Goal: Task Accomplishment & Management: Complete application form

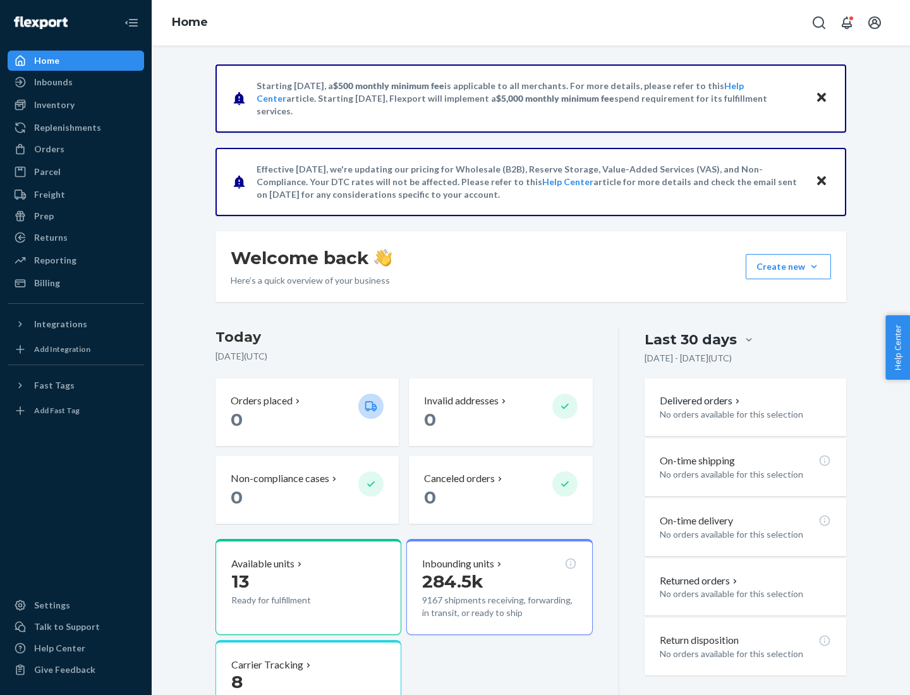
click at [814, 267] on button "Create new Create new inbound Create new order Create new product" at bounding box center [788, 266] width 85 height 25
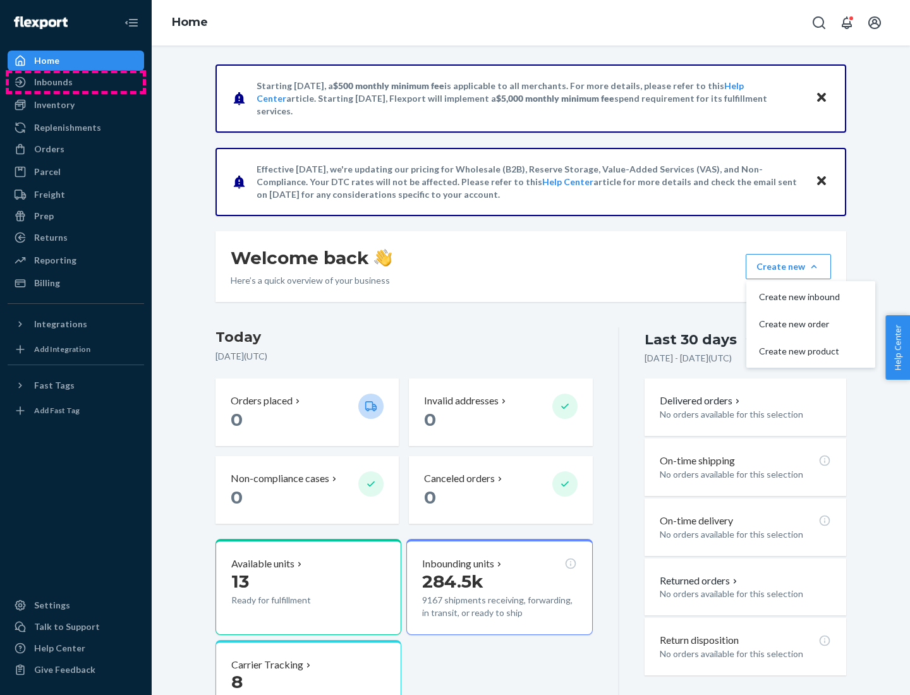
click at [76, 82] on div "Inbounds" at bounding box center [76, 82] width 134 height 18
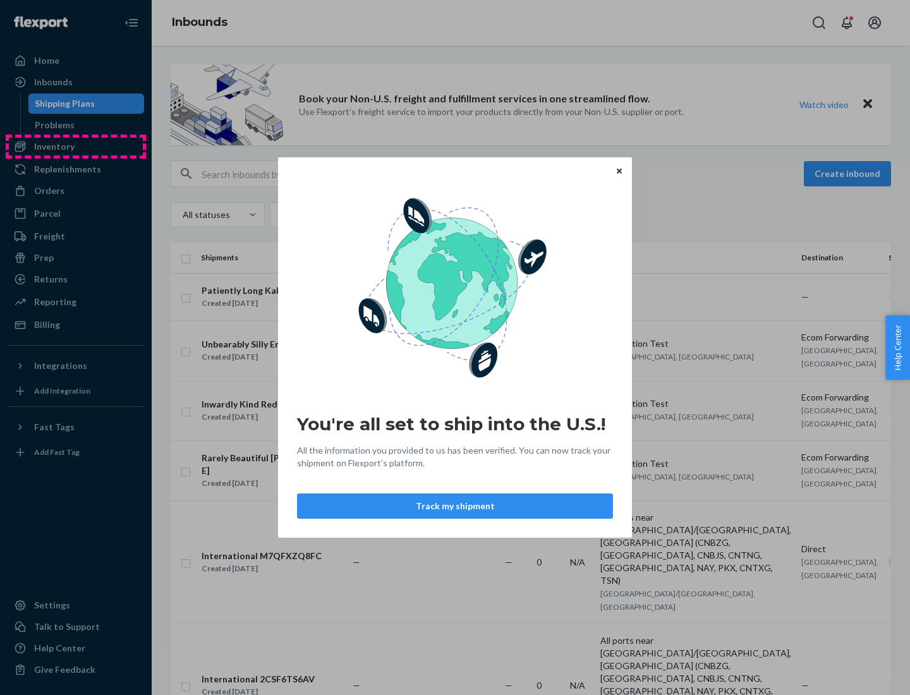
click at [76, 147] on div "You're all set to ship into the U.S.! All the information you provided to us ha…" at bounding box center [455, 347] width 910 height 695
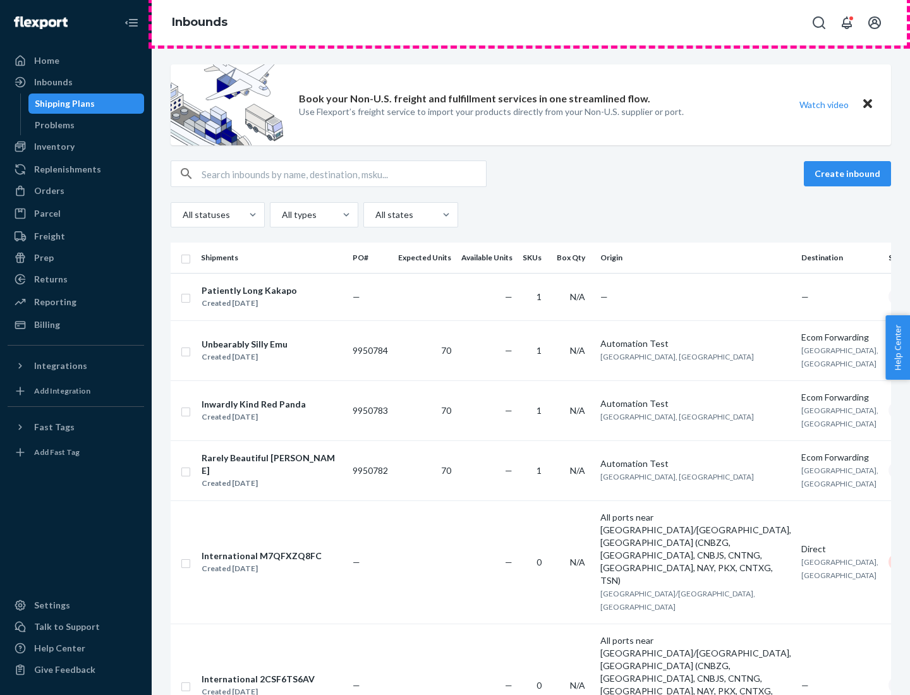
click at [531, 23] on div "Inbounds" at bounding box center [531, 23] width 759 height 46
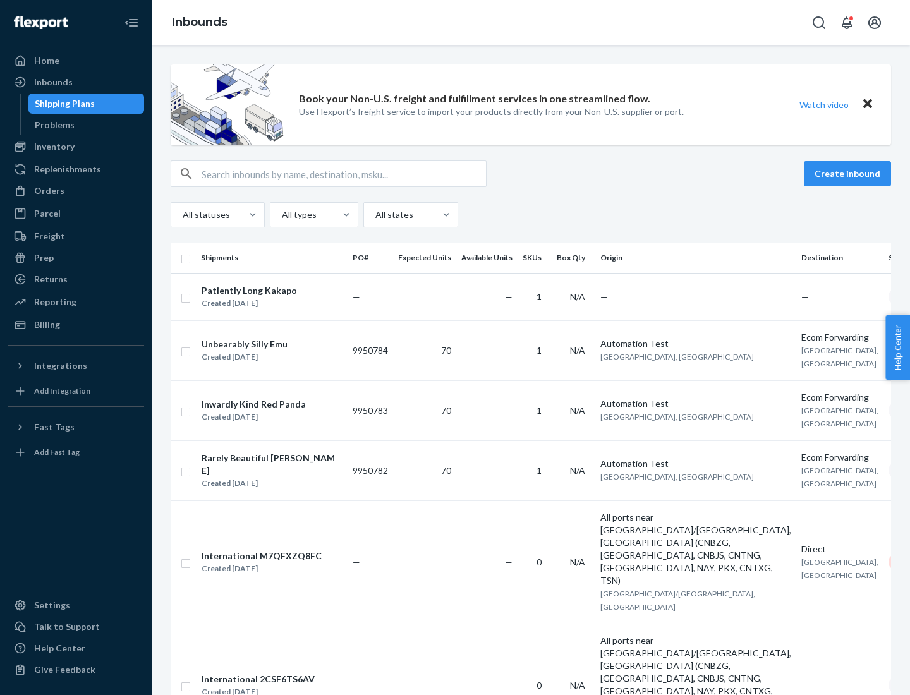
click at [531, 23] on div "Inbounds" at bounding box center [531, 23] width 759 height 46
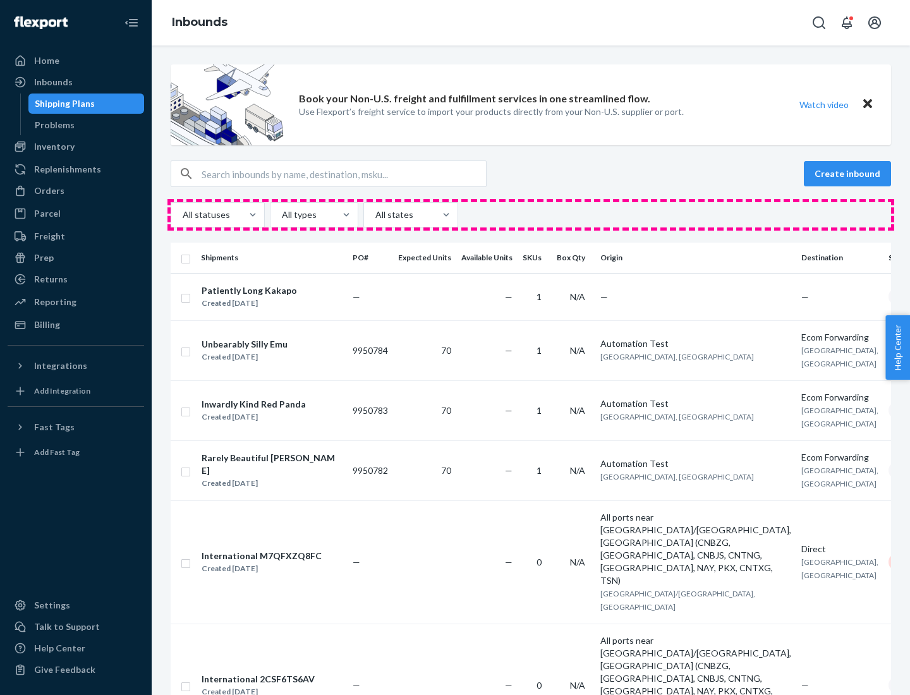
click at [531, 215] on div "All statuses All types All states" at bounding box center [531, 214] width 721 height 25
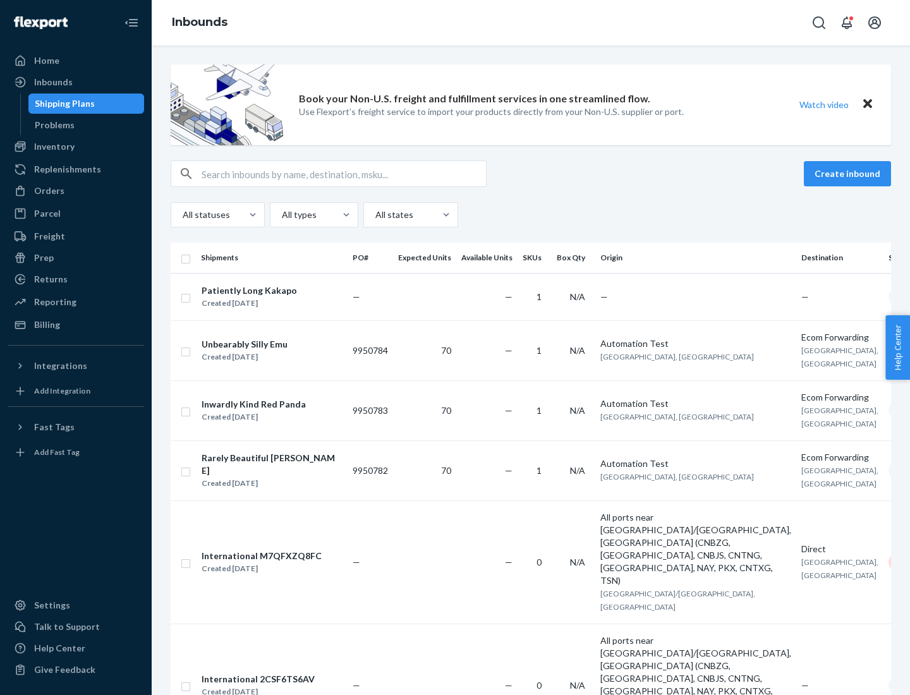
click at [63, 104] on div "Shipping Plans" at bounding box center [65, 103] width 60 height 13
click at [850, 174] on button "Create inbound" at bounding box center [847, 173] width 87 height 25
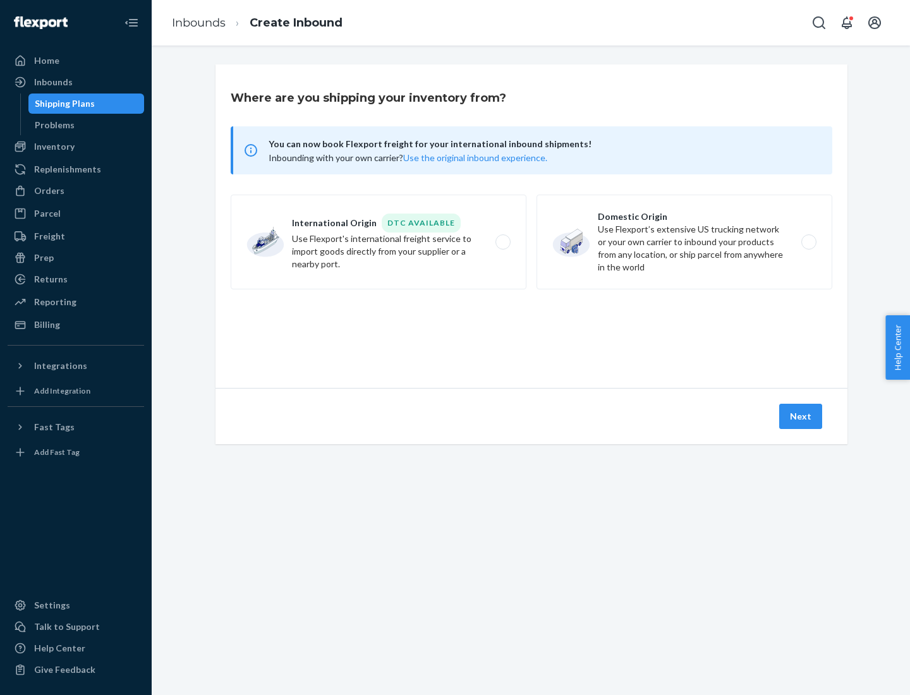
click at [379, 242] on label "International Origin DTC Available Use Flexport's international freight service…" at bounding box center [379, 242] width 296 height 95
click at [503, 242] on input "International Origin DTC Available Use Flexport's international freight service…" at bounding box center [507, 242] width 8 height 8
radio input "true"
click at [532, 331] on icon at bounding box center [531, 330] width 40 height 40
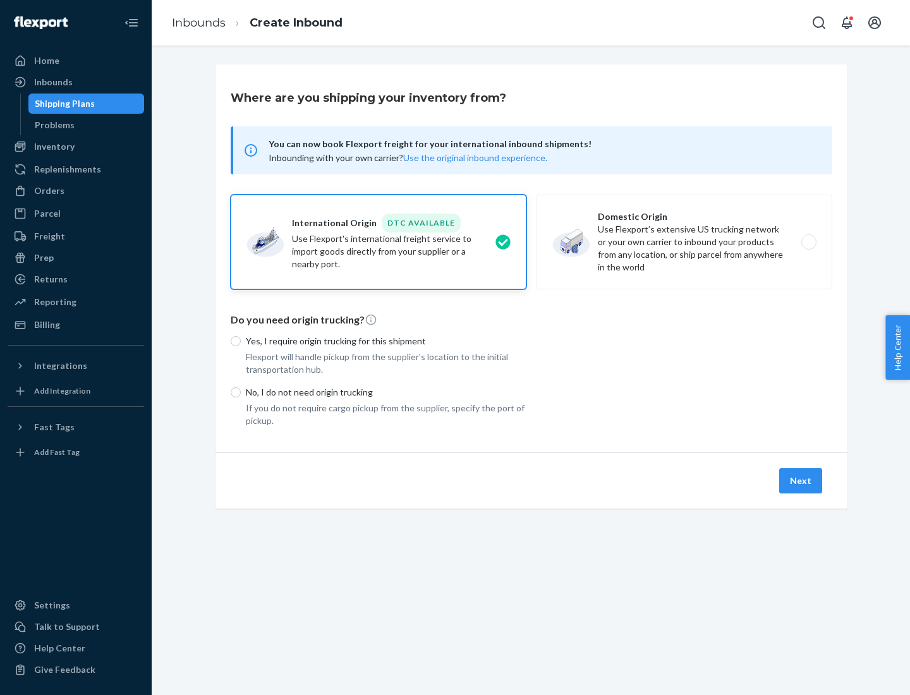
click at [386, 341] on p "Yes, I require origin trucking for this shipment" at bounding box center [386, 341] width 281 height 13
click at [241, 341] on input "Yes, I require origin trucking for this shipment" at bounding box center [236, 341] width 10 height 10
radio input "true"
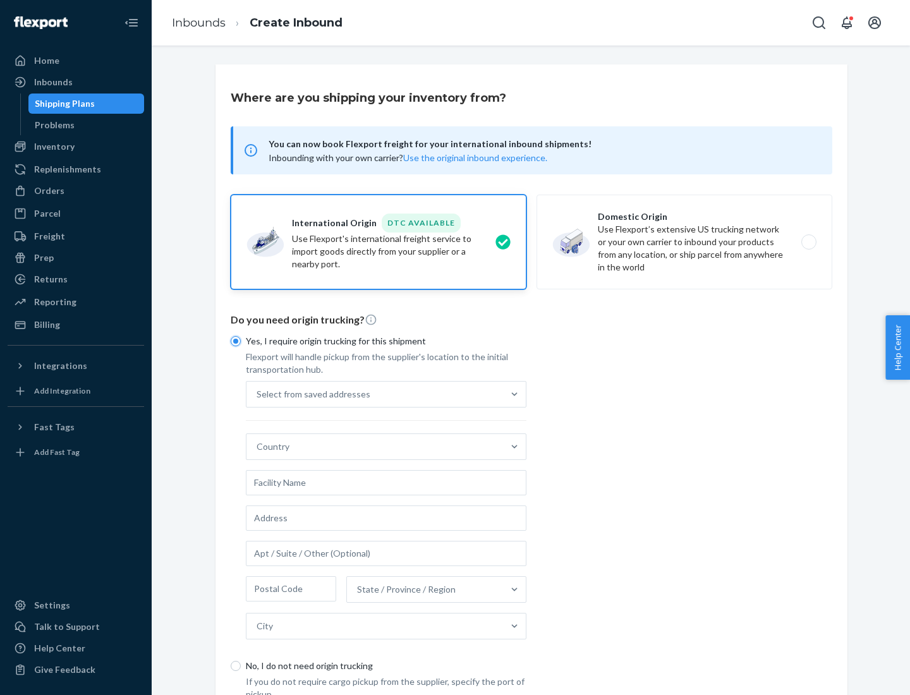
scroll to position [24, 0]
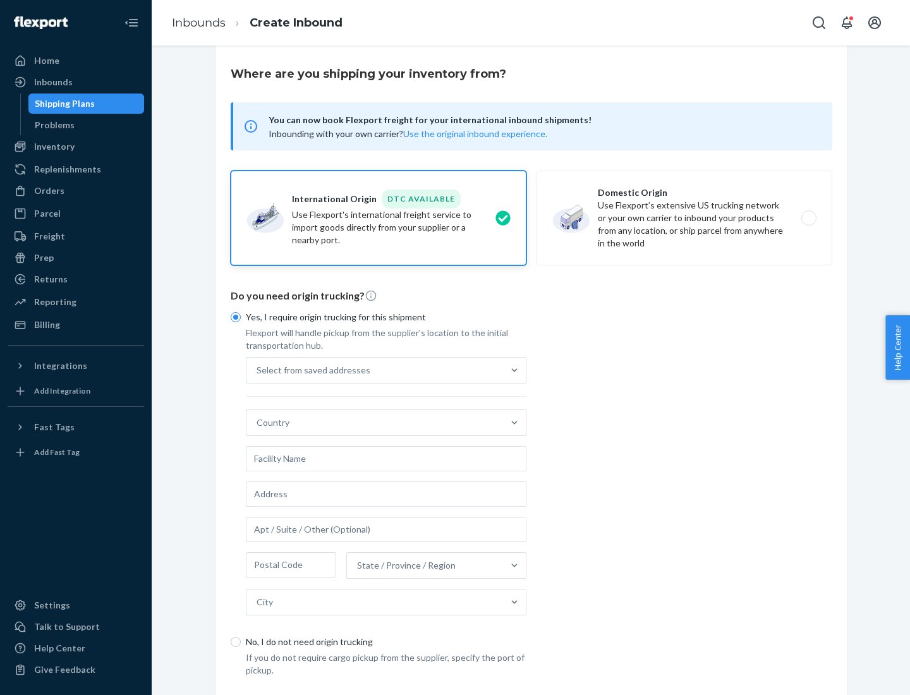
click at [375, 370] on div "Select from saved addresses" at bounding box center [375, 370] width 257 height 25
click at [258, 370] on input "Select from saved addresses" at bounding box center [257, 370] width 1 height 13
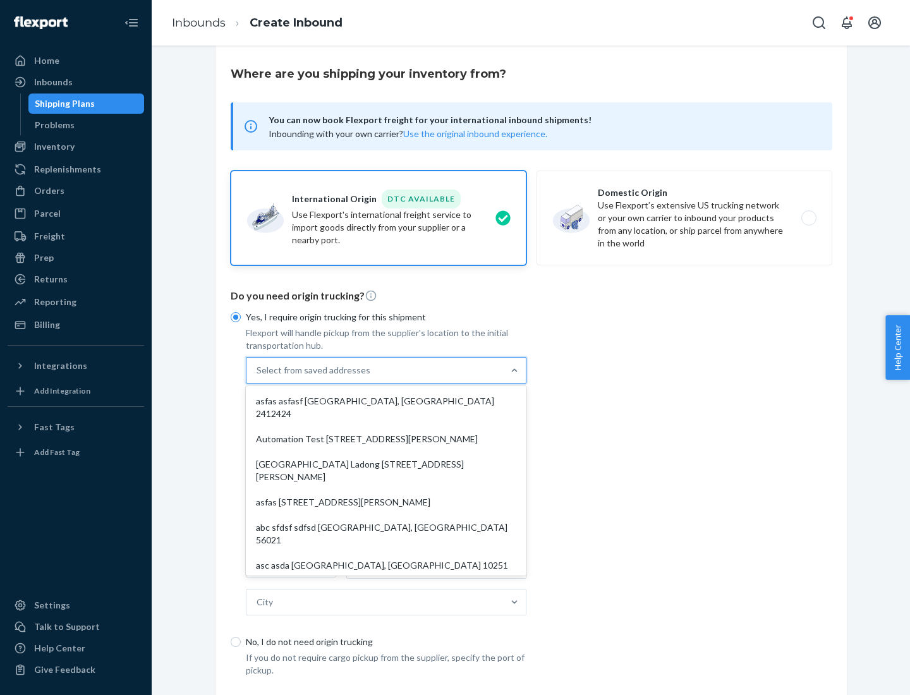
scroll to position [55, 0]
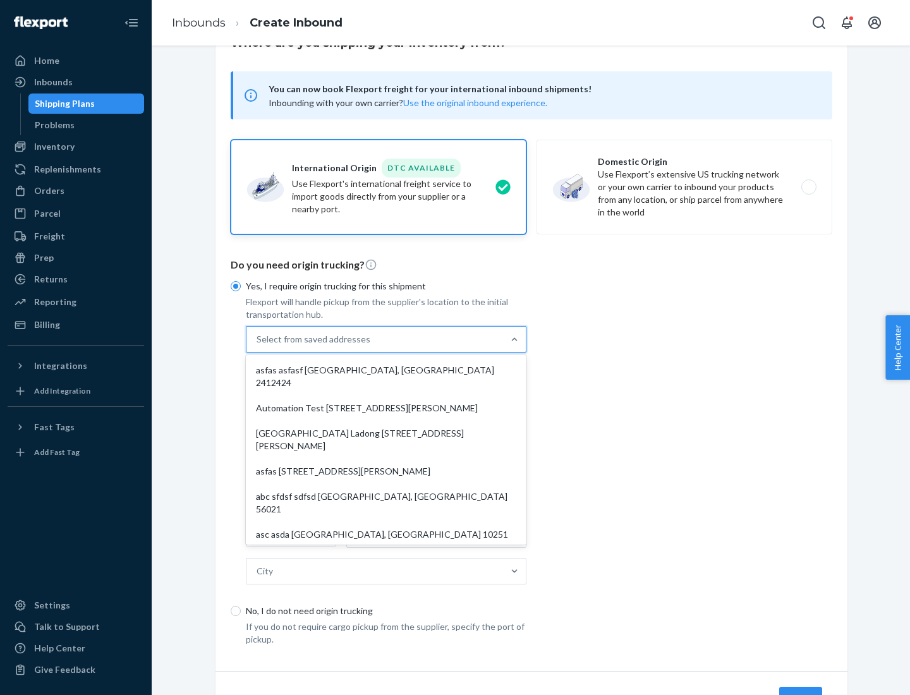
click at [386, 370] on div "asfas asfasf [GEOGRAPHIC_DATA], [GEOGRAPHIC_DATA] 2412424" at bounding box center [386, 377] width 276 height 38
click at [258, 346] on input "option asfas asfasf [GEOGRAPHIC_DATA], [GEOGRAPHIC_DATA] 2412424 focused, 1 of …" at bounding box center [257, 339] width 1 height 13
type input "asfas"
type input "asfasf"
type input "2412424"
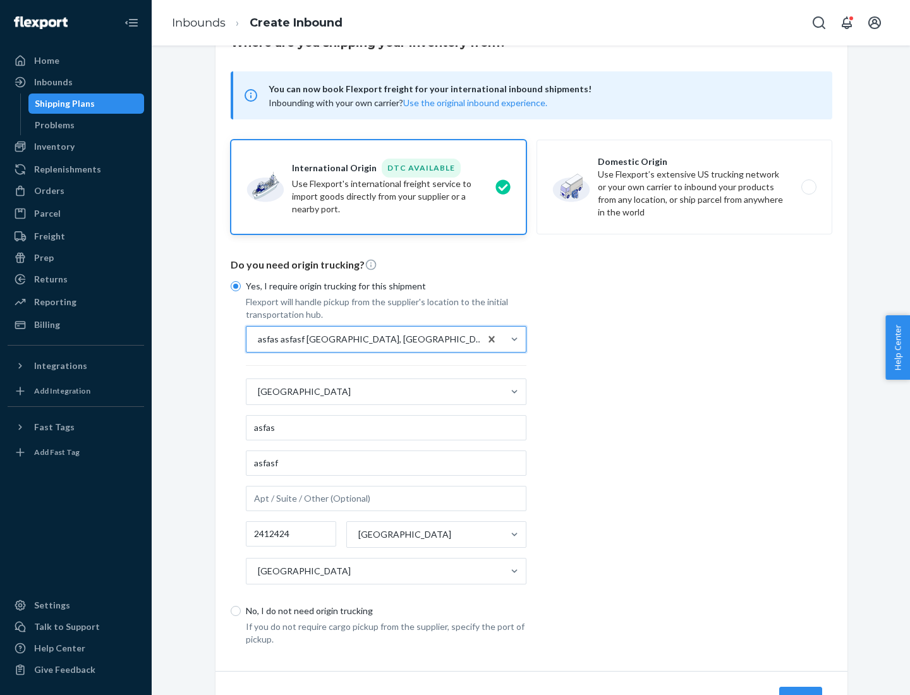
scroll to position [118, 0]
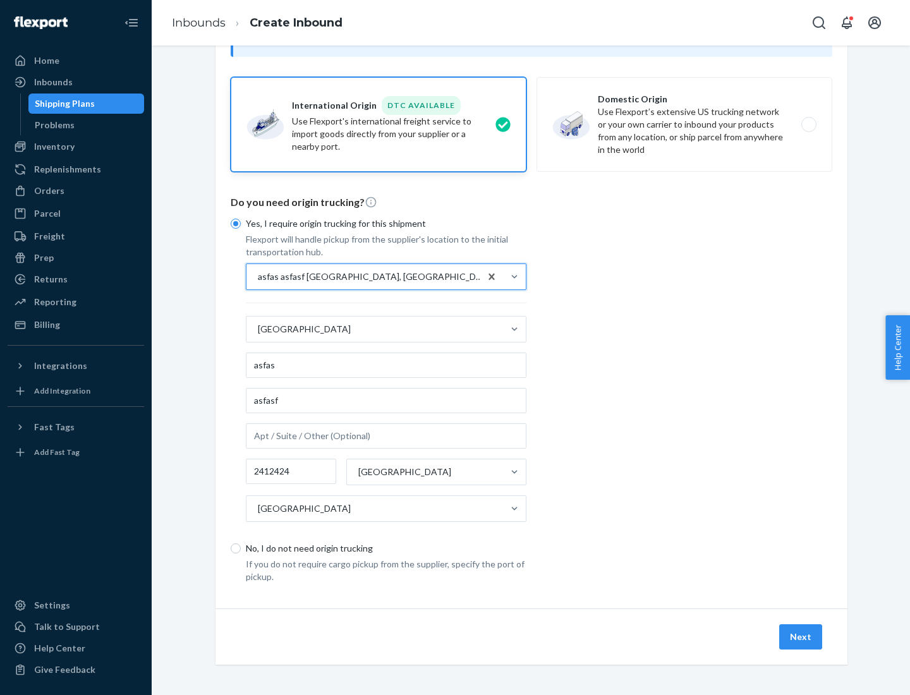
click at [802, 637] on button "Next" at bounding box center [800, 637] width 43 height 25
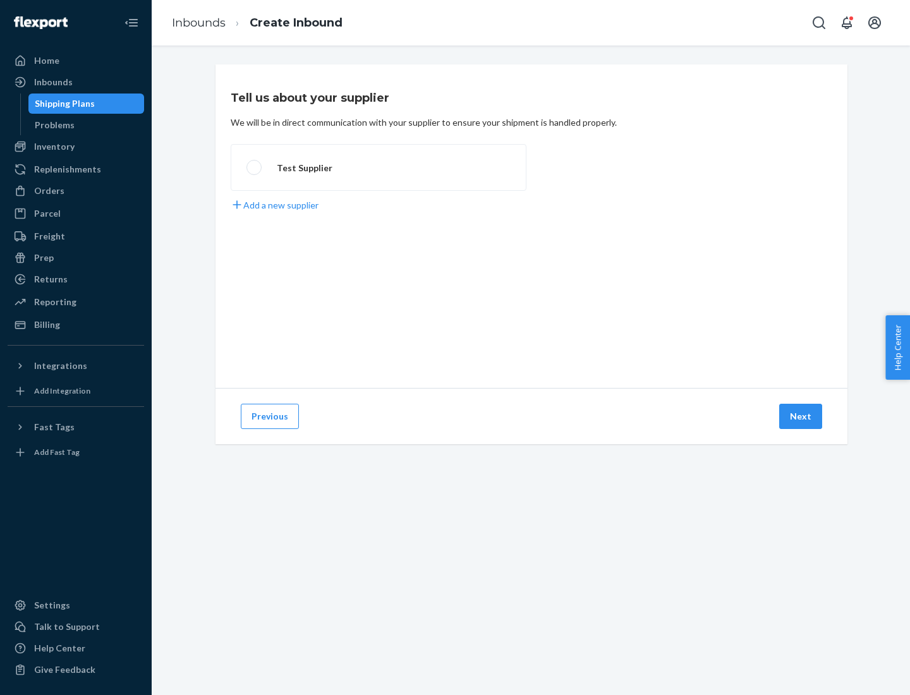
click at [379, 168] on label "Test Supplier" at bounding box center [379, 167] width 296 height 47
click at [255, 168] on input "Test Supplier" at bounding box center [251, 168] width 8 height 8
radio input "true"
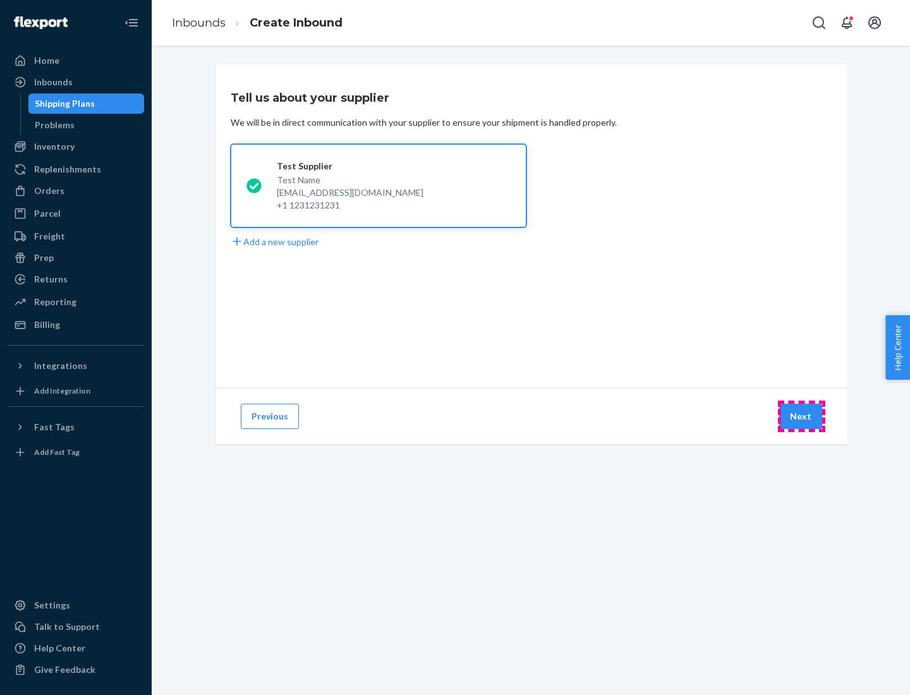
click at [802, 417] on button "Next" at bounding box center [800, 416] width 43 height 25
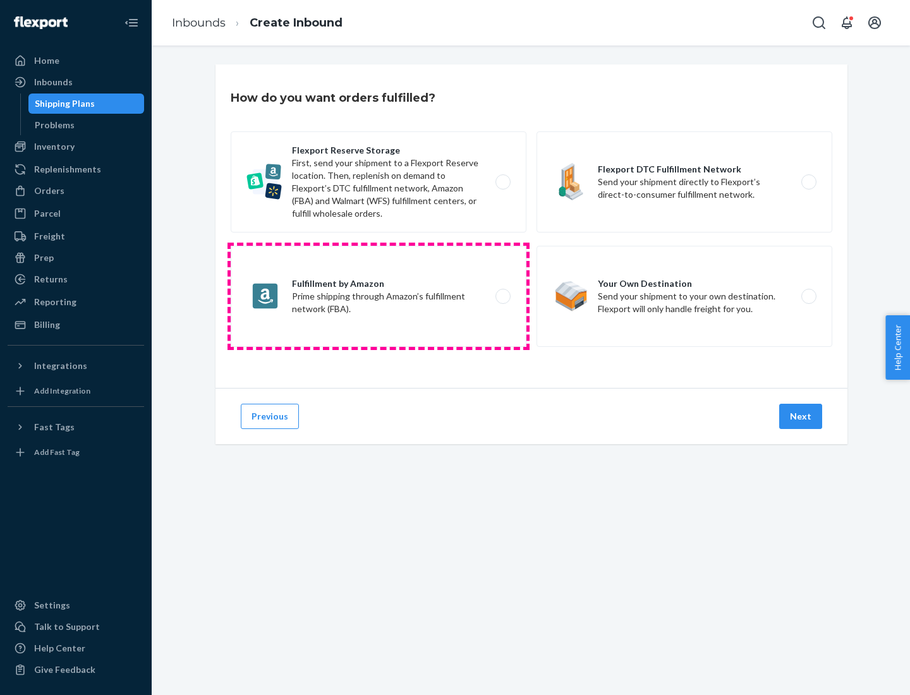
click at [379, 296] on label "Fulfillment by Amazon Prime shipping through Amazon’s fulfillment network (FBA)." at bounding box center [379, 296] width 296 height 101
click at [503, 296] on input "Fulfillment by Amazon Prime shipping through Amazon’s fulfillment network (FBA)." at bounding box center [507, 297] width 8 height 8
radio input "true"
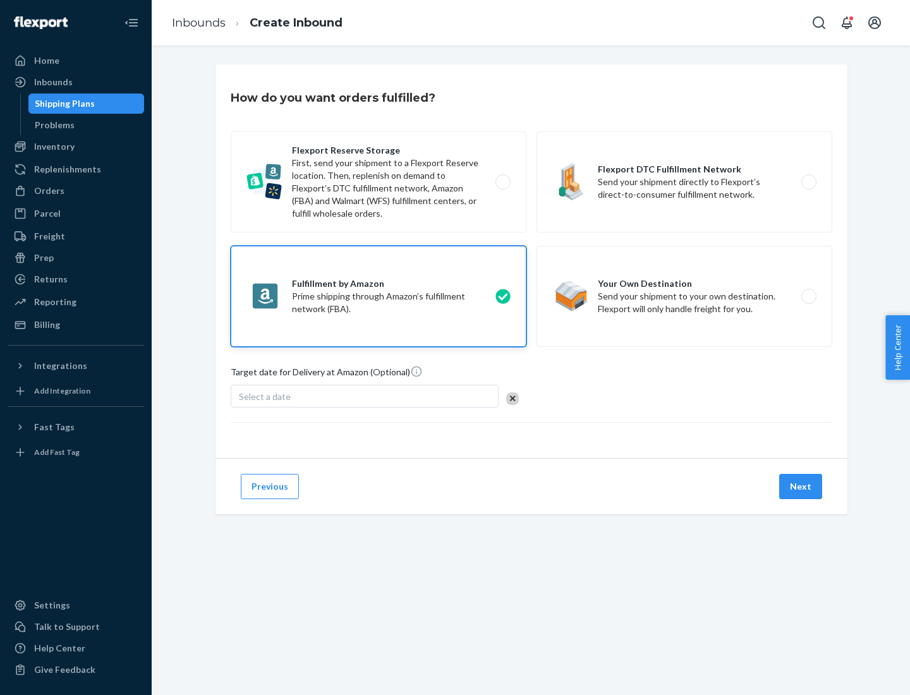
click at [802, 487] on button "Next" at bounding box center [800, 486] width 43 height 25
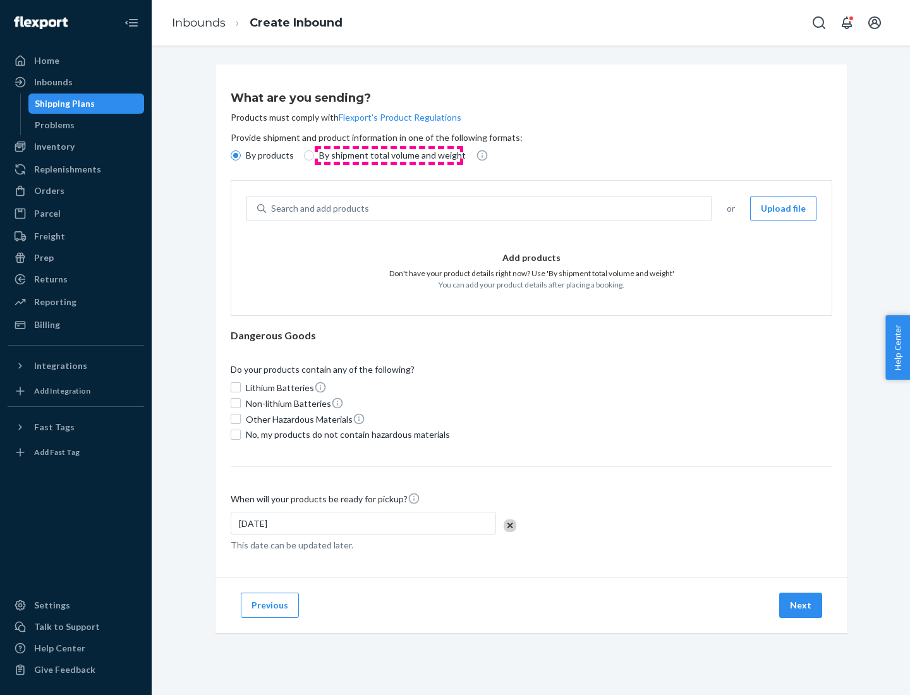
click at [389, 156] on p "By shipment total volume and weight" at bounding box center [392, 155] width 147 height 13
click at [314, 156] on input "By shipment total volume and weight" at bounding box center [309, 155] width 10 height 10
radio input "true"
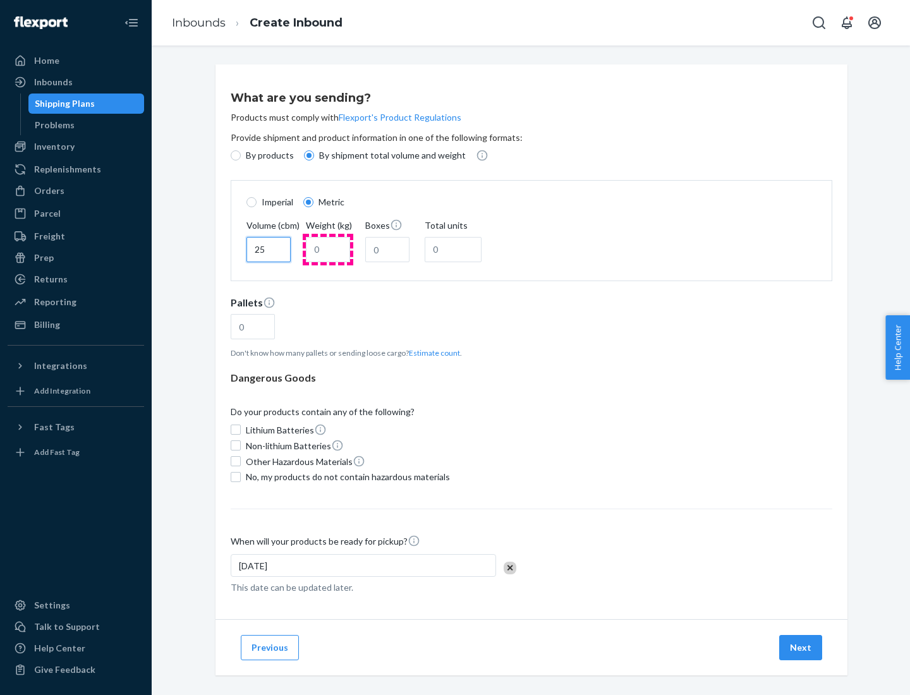
type input "25"
type input "100"
type input "50"
type input "500"
click at [432, 353] on button "Estimate count" at bounding box center [434, 353] width 51 height 11
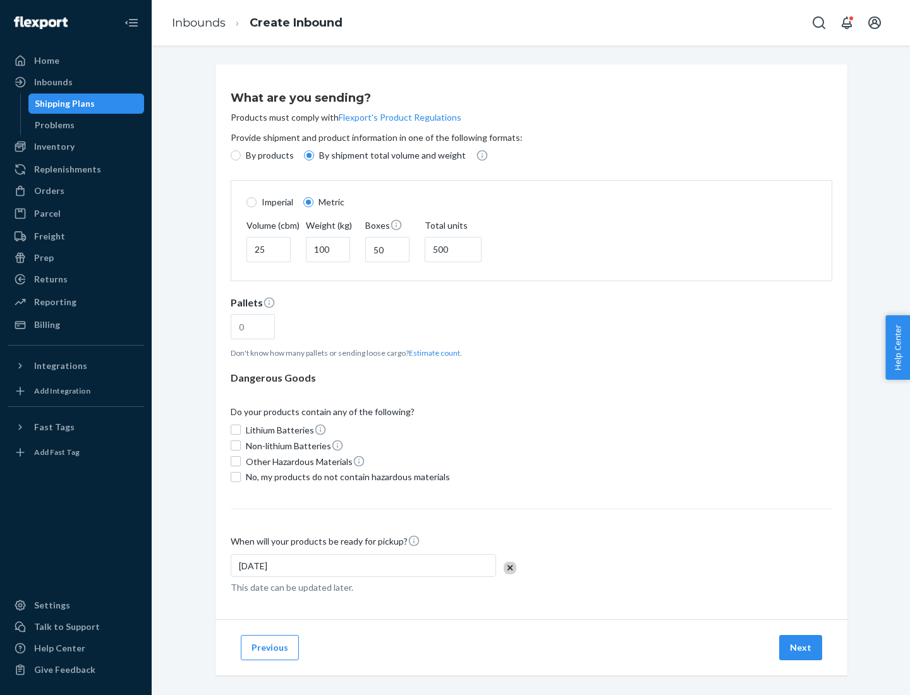
type input "16"
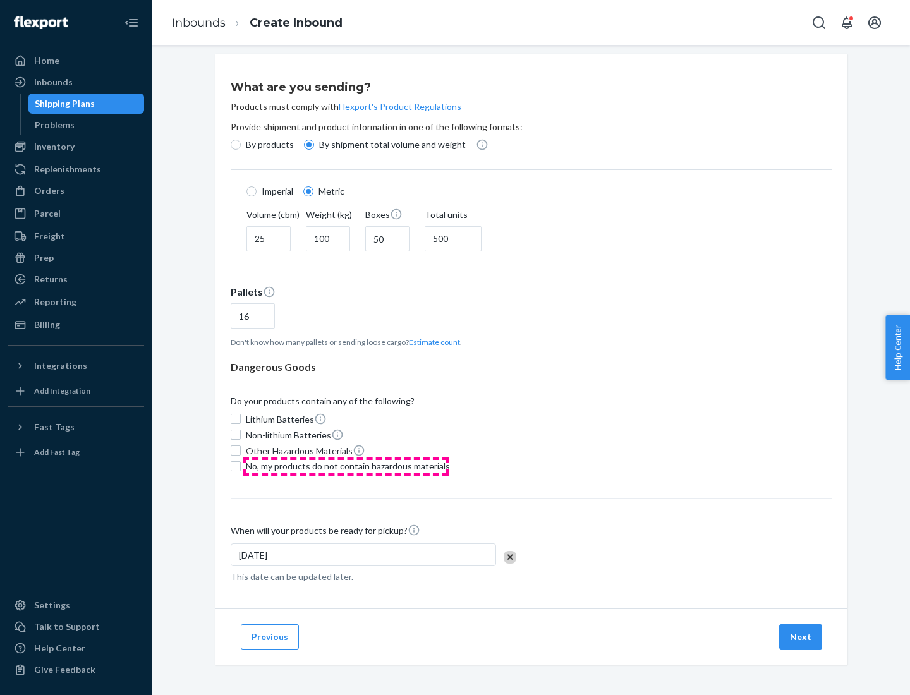
click at [346, 466] on span "No, my products do not contain hazardous materials" at bounding box center [348, 466] width 204 height 13
click at [241, 466] on input "No, my products do not contain hazardous materials" at bounding box center [236, 466] width 10 height 10
checkbox input "true"
click at [802, 637] on button "Next" at bounding box center [800, 637] width 43 height 25
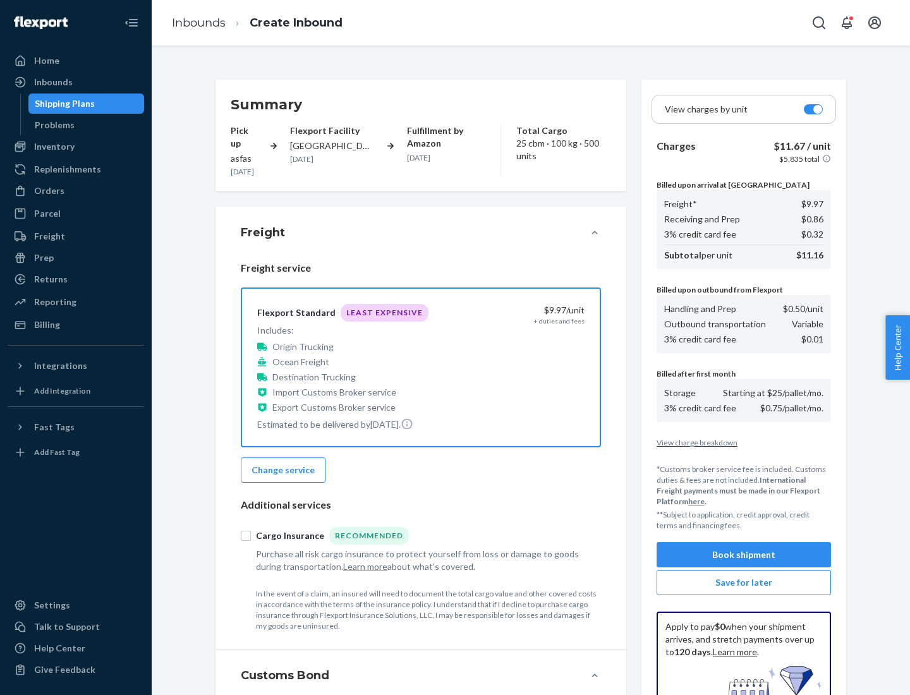
scroll to position [185, 0]
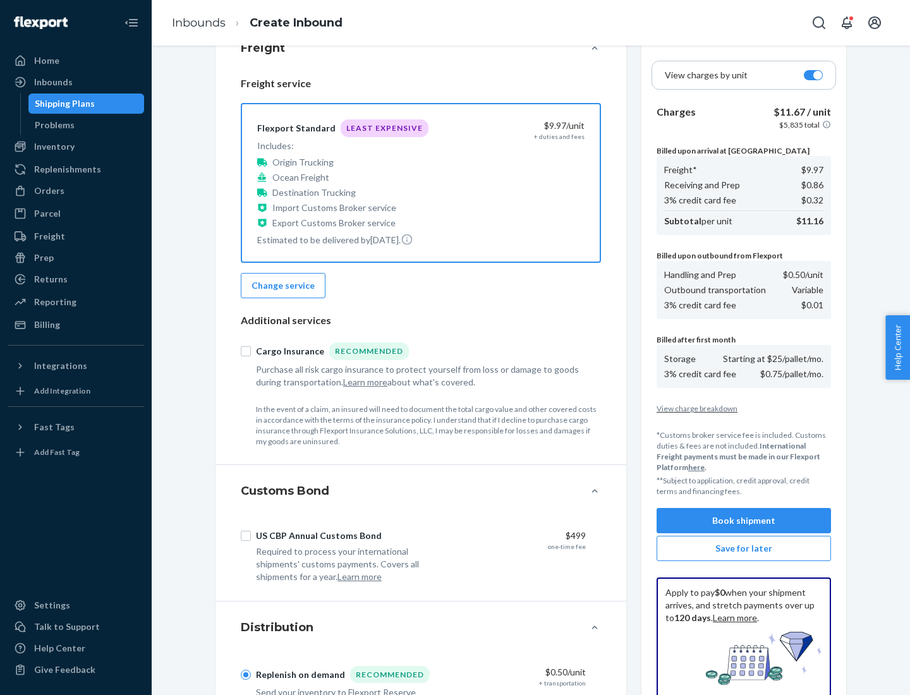
click at [744, 521] on button "Book shipment" at bounding box center [744, 520] width 174 height 25
